Goal: Book appointment/travel/reservation

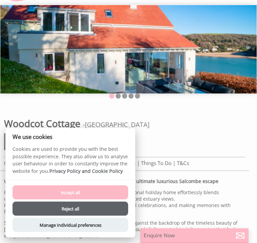
scroll to position [41, 0]
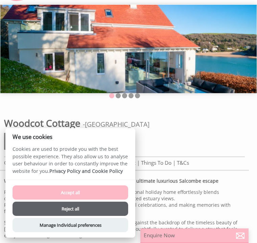
click at [107, 200] on button "Accept all" at bounding box center [71, 192] width 116 height 14
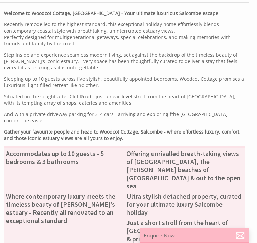
scroll to position [211, 0]
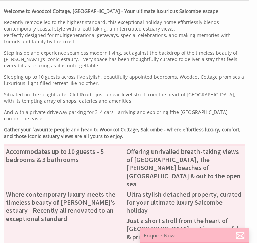
click at [247, 158] on div "Welcome to Woodcot Cottage, [GEOGRAPHIC_DATA] - Your ultimate luxurious Salcomb…" at bounding box center [124, 186] width 249 height 357
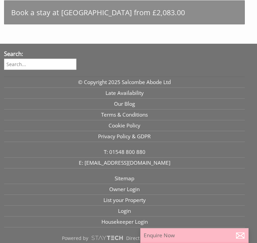
scroll to position [599, 0]
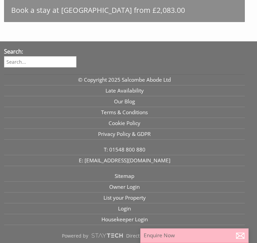
click at [174, 239] on p "Enquire Now" at bounding box center [195, 235] width 102 height 7
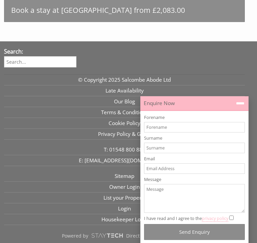
scroll to position [617, 0]
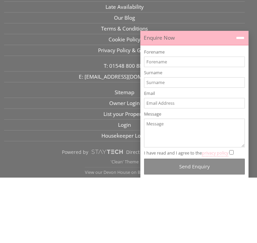
click at [240, 99] on icon at bounding box center [241, 104] width 10 height 10
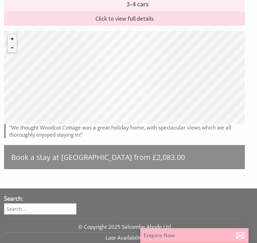
scroll to position [452, 0]
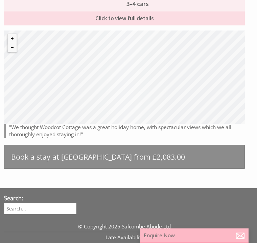
click at [210, 152] on link "Book a stay at [GEOGRAPHIC_DATA] from £2,083.00" at bounding box center [124, 157] width 241 height 24
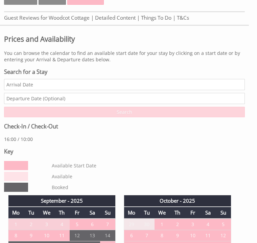
scroll to position [185, 0]
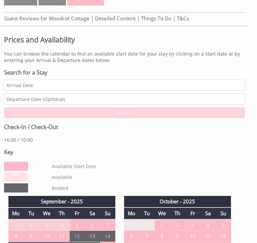
click at [71, 89] on input "Date" at bounding box center [124, 85] width 241 height 11
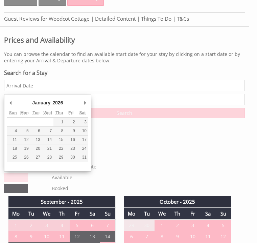
click at [96, 100] on input "text" at bounding box center [124, 99] width 241 height 11
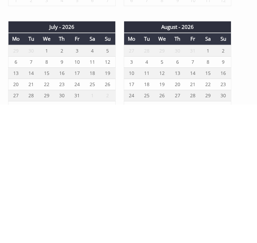
scroll to position [754, 0]
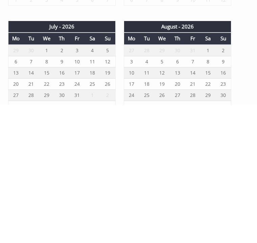
click at [77, 194] on td "10" at bounding box center [77, 199] width 15 height 11
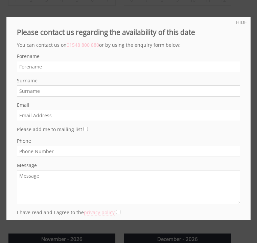
scroll to position [0, 0]
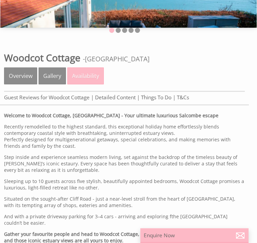
scroll to position [107, 0]
click at [84, 79] on link "Availability" at bounding box center [85, 75] width 37 height 17
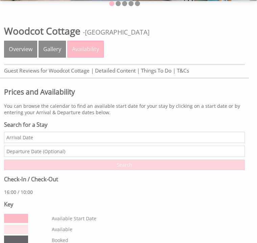
scroll to position [134, 0]
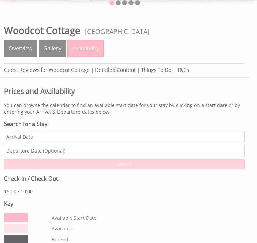
click at [182, 195] on p "16:00 / 10:00" at bounding box center [124, 191] width 241 height 6
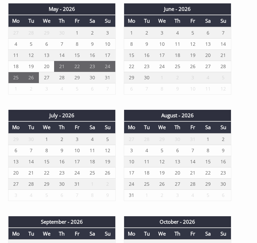
scroll to position [803, 0]
click at [89, 144] on td "4" at bounding box center [92, 139] width 15 height 12
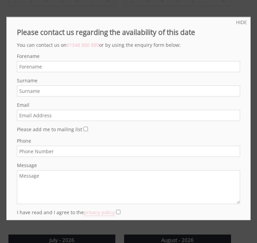
scroll to position [679, 0]
click at [246, 19] on link "HIDE" at bounding box center [241, 22] width 11 height 6
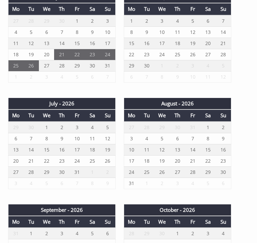
scroll to position [815, 0]
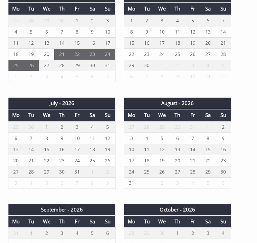
click at [81, 142] on td "10" at bounding box center [77, 137] width 15 height 11
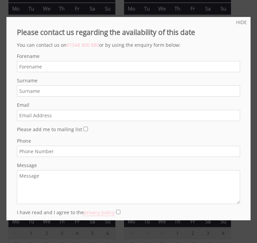
scroll to position [0, 0]
click at [246, 23] on link "HIDE" at bounding box center [241, 22] width 11 height 6
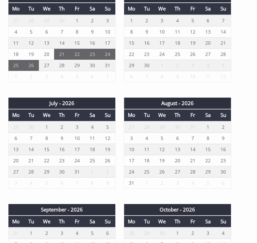
click at [84, 142] on td "10" at bounding box center [77, 137] width 15 height 11
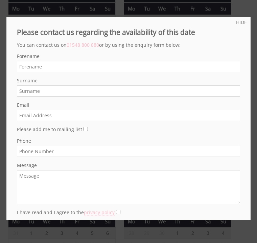
click at [245, 22] on link "HIDE" at bounding box center [241, 22] width 11 height 6
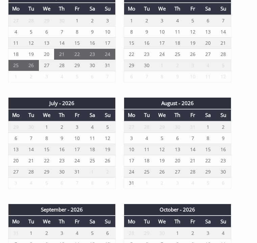
click at [26, 138] on td "7" at bounding box center [31, 137] width 15 height 11
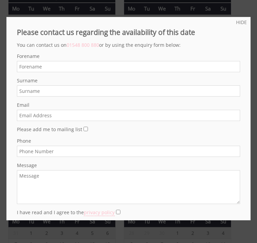
click at [19, 143] on label "Phone" at bounding box center [129, 141] width 224 height 6
click at [19, 146] on input "Phone" at bounding box center [129, 151] width 224 height 11
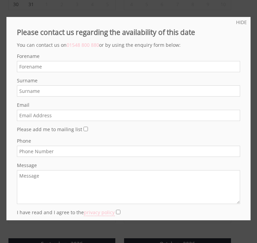
scroll to position [781, 0]
click at [243, 25] on link "HIDE" at bounding box center [241, 22] width 11 height 6
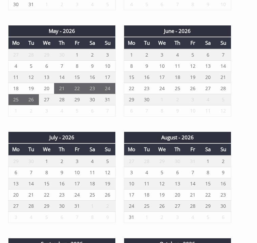
click at [20, 175] on td "6" at bounding box center [15, 172] width 15 height 11
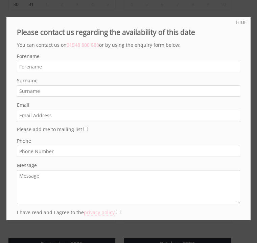
scroll to position [0, 0]
click at [246, 22] on link "HIDE" at bounding box center [241, 22] width 11 height 6
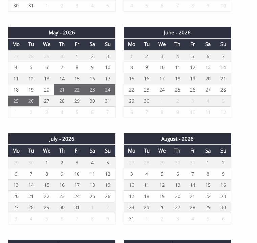
scroll to position [780, 0]
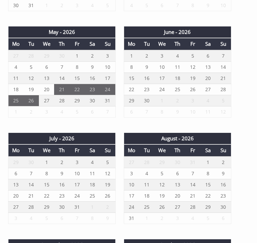
click at [83, 179] on td "10" at bounding box center [77, 173] width 15 height 11
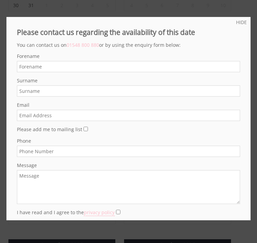
scroll to position [0, 0]
click at [244, 21] on link "HIDE" at bounding box center [241, 22] width 11 height 6
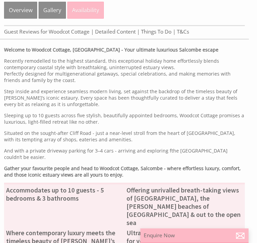
scroll to position [172, 0]
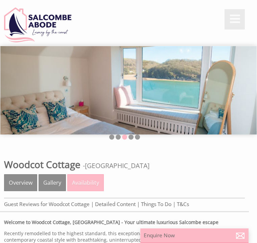
click at [58, 184] on link "Gallery" at bounding box center [52, 182] width 27 height 17
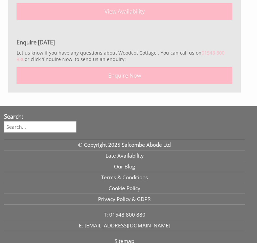
scroll to position [16344, 0]
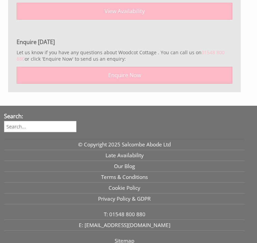
click at [123, 20] on link "View Availability" at bounding box center [125, 11] width 216 height 17
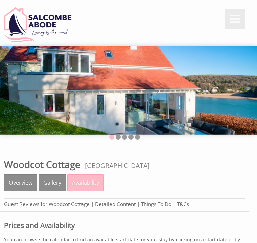
click at [91, 183] on link "Availability" at bounding box center [85, 182] width 37 height 17
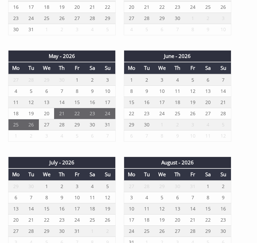
scroll to position [765, 0]
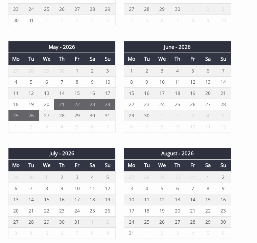
click at [165, 140] on div "June - 2026 Mo Tu We Th Fr Sa Su 1 2 3 4 5 6 7 8 9 10 11 12 13 14 15 16" at bounding box center [178, 91] width 116 height 98
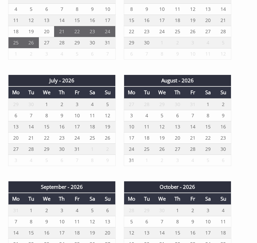
scroll to position [838, 0]
click at [84, 120] on td "10" at bounding box center [77, 115] width 15 height 11
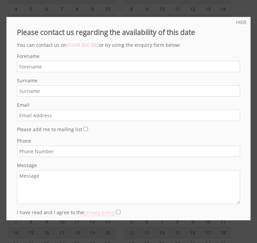
scroll to position [0, 0]
click at [243, 25] on link "HIDE" at bounding box center [241, 22] width 11 height 6
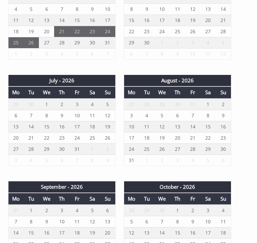
click at [243, 166] on div "September - 2025 Mo Tu We Th Fr Sa Su 1 2 3 4 5 6 7 8 9 10 11 12 13 14 15" at bounding box center [124, 21] width 249 height 959
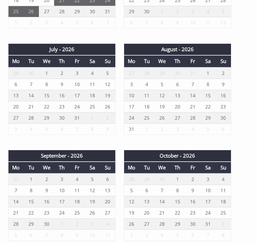
scroll to position [869, 0]
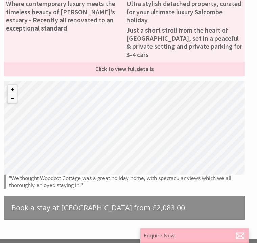
scroll to position [400, 0]
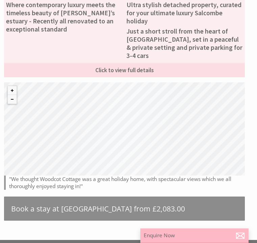
click at [207, 141] on div "© MapTiler © OpenStreetMap contributors" at bounding box center [124, 128] width 241 height 93
click at [147, 65] on link "Click to view full details" at bounding box center [124, 70] width 241 height 15
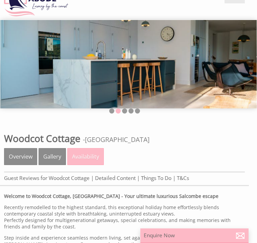
scroll to position [25, 0]
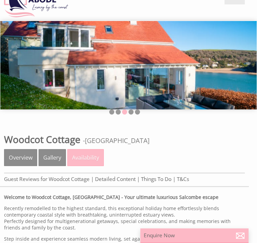
click at [54, 161] on link "Gallery" at bounding box center [52, 157] width 27 height 17
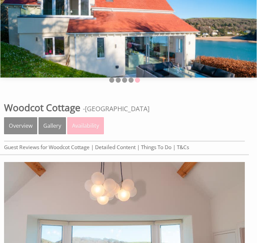
scroll to position [47, 0]
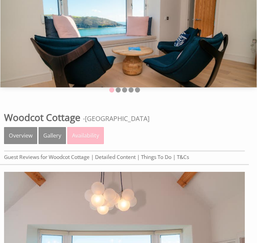
click at [24, 141] on link "Overview" at bounding box center [20, 135] width 33 height 17
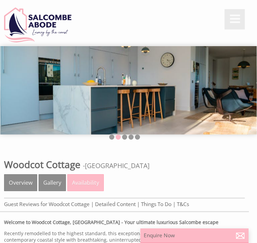
scroll to position [47, 0]
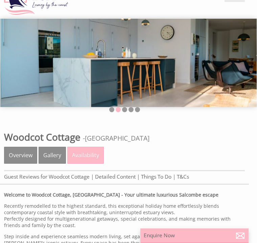
scroll to position [27, 0]
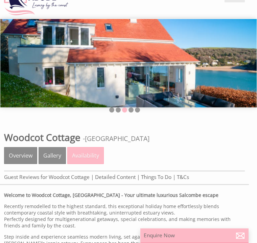
click at [88, 155] on link "Availability" at bounding box center [85, 155] width 37 height 17
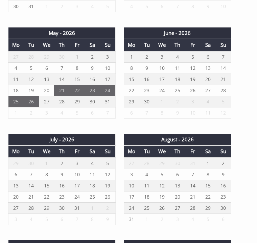
scroll to position [779, 0]
click at [81, 180] on td "10" at bounding box center [77, 174] width 15 height 11
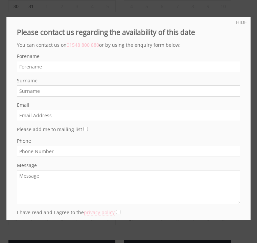
scroll to position [0, 0]
click at [243, 24] on link "HIDE" at bounding box center [241, 22] width 11 height 6
